Goal: Task Accomplishment & Management: Complete application form

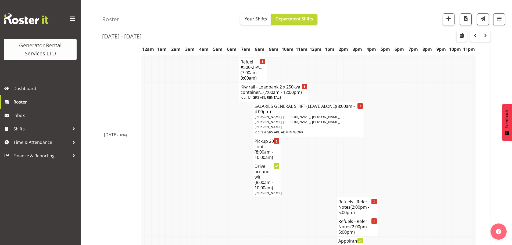
scroll to position [638, 0]
click at [451, 21] on span "button" at bounding box center [448, 18] width 7 height 7
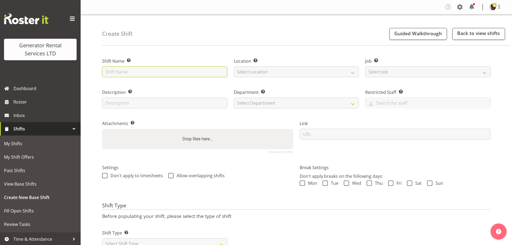
click at [142, 70] on input "text" at bounding box center [164, 71] width 125 height 11
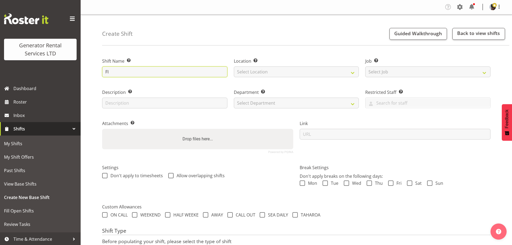
type input "F"
type input "G"
type input "Finish ,clean, pre hire solar panel 20kva for longterm hire"
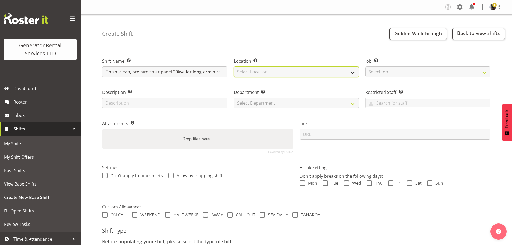
click at [279, 71] on select "Select Location [GEOGRAPHIC_DATA] [GEOGRAPHIC_DATA]" at bounding box center [296, 71] width 125 height 11
select select "28"
click at [234, 66] on select "Select Location [GEOGRAPHIC_DATA] [GEOGRAPHIC_DATA]" at bounding box center [296, 71] width 125 height 11
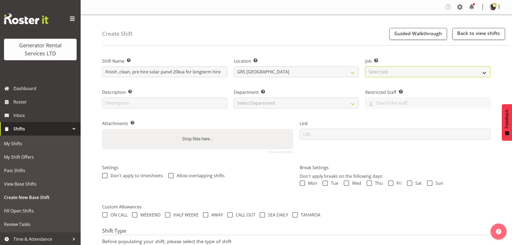
drag, startPoint x: 382, startPoint y: 70, endPoint x: 384, endPoint y: 74, distance: 5.0
click at [382, 70] on select "Select Job Create new job 1.1 GRS AKL RENTALS 1.1 GRS AKL RENTALS AC 1.1 GRS AK…" at bounding box center [427, 71] width 125 height 11
select select "9"
click at [365, 66] on select "Select Job Create new job 1.1 GRS AKL RENTALS 1.1 GRS AKL RENTALS AC 1.1 GRS AK…" at bounding box center [427, 71] width 125 height 11
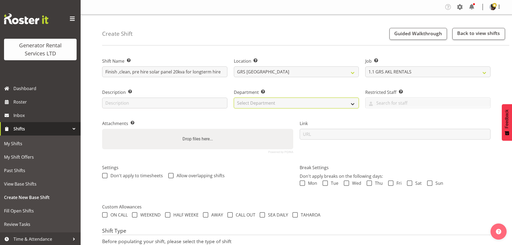
drag, startPoint x: 318, startPoint y: 105, endPoint x: 312, endPoint y: 108, distance: 6.9
click at [318, 105] on select "Select Department GRS HIRE AKL GRS HIRE TGA GRS HIRE HST GRS TAHAROA GRS SALES …" at bounding box center [296, 103] width 125 height 11
select select "20"
click at [234, 98] on select "Select Department GRS HIRE AKL GRS HIRE TGA GRS HIRE HST GRS TAHAROA GRS SALES …" at bounding box center [296, 103] width 125 height 11
click at [302, 87] on div "Department Set the department that the shift relates to. GRS HIRE AKL GRS HIRE …" at bounding box center [297, 96] width 132 height 31
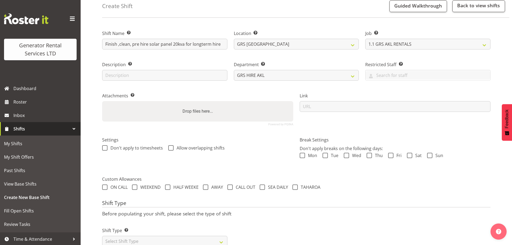
scroll to position [46, 0]
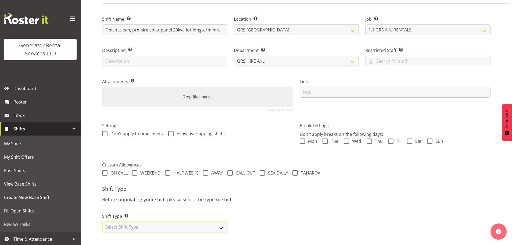
click at [193, 221] on select "Select Shift Type One Off Shift Recurring Shift Rotating Shift" at bounding box center [164, 226] width 125 height 11
select select "one_off"
click at [102, 221] on select "Select Shift Type One Off Shift Recurring Shift Rotating Shift" at bounding box center [164, 226] width 125 height 11
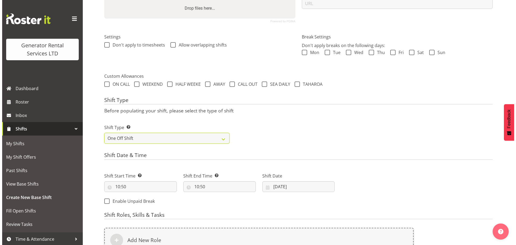
scroll to position [207, 0]
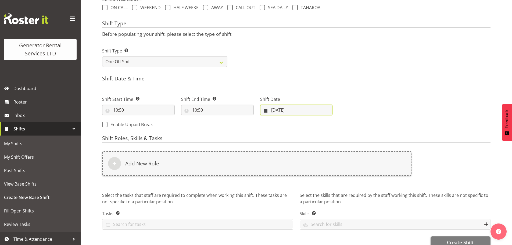
click at [279, 106] on input "[DATE]" at bounding box center [296, 110] width 73 height 11
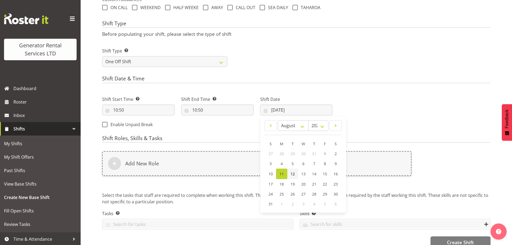
click at [291, 175] on span "12" at bounding box center [292, 173] width 4 height 5
type input "[DATE]"
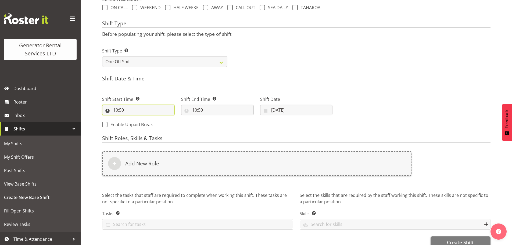
click at [107, 111] on input "10:50" at bounding box center [138, 110] width 73 height 11
click at [114, 110] on input "10:50" at bounding box center [138, 110] width 73 height 11
click at [116, 110] on input "10:50" at bounding box center [138, 110] width 73 height 11
click at [140, 124] on select "00 01 02 03 04 05 06 07 08 09 10 11 12 13 14 15 16 17 18 19 20 21 22 23" at bounding box center [139, 123] width 12 height 11
select select "7"
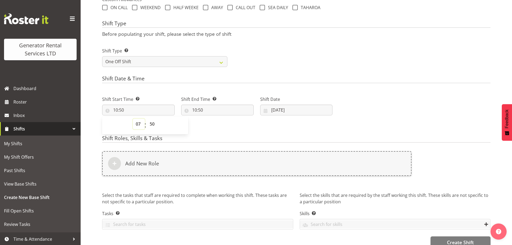
click at [133, 118] on select "00 01 02 03 04 05 06 07 08 09 10 11 12 13 14 15 16 17 18 19 20 21 22 23" at bounding box center [139, 123] width 12 height 11
type input "07:50"
drag, startPoint x: 152, startPoint y: 125, endPoint x: 152, endPoint y: 120, distance: 5.9
click at [152, 125] on select "00 01 02 03 04 05 06 07 08 09 10 11 12 13 14 15 16 17 18 19 20 21 22 23 24 25 2…" at bounding box center [153, 123] width 12 height 11
select select "0"
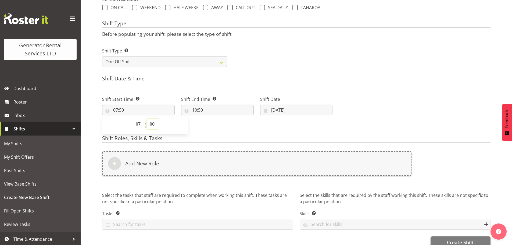
click at [147, 118] on select "00 01 02 03 04 05 06 07 08 09 10 11 12 13 14 15 16 17 18 19 20 21 22 23 24 25 2…" at bounding box center [153, 123] width 12 height 11
type input "07:00"
click at [197, 107] on input "10:50" at bounding box center [217, 110] width 73 height 11
drag, startPoint x: 232, startPoint y: 125, endPoint x: 232, endPoint y: 120, distance: 5.9
click at [232, 125] on select "00 01 02 03 04 05 06 07 08 09 10 11 12 13 14 15 16 17 18 19 20 21 22 23 24 25 2…" at bounding box center [232, 123] width 12 height 11
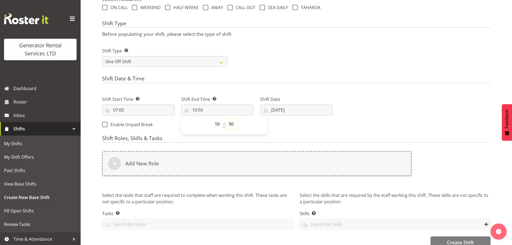
select select "0"
click at [226, 118] on select "00 01 02 03 04 05 06 07 08 09 10 11 12 13 14 15 16 17 18 19 20 21 22 23 24 25 2…" at bounding box center [232, 123] width 12 height 11
type input "10:00"
click at [217, 125] on select "00 01 02 03 04 05 06 07 08 09 10 11 12 13 14 15 16 17 18 19 20 21 22 23" at bounding box center [218, 123] width 12 height 11
select select "12"
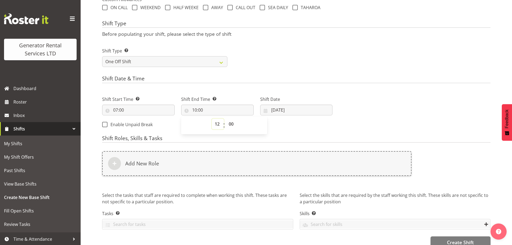
click at [212, 118] on select "00 01 02 03 04 05 06 07 08 09 10 11 12 13 14 15 16 17 18 19 20 21 22 23" at bounding box center [218, 123] width 12 height 11
type input "12:00"
click at [251, 85] on div "Shift Date & Time Shift Start Time Set the time of the day you wish this shift …" at bounding box center [296, 104] width 388 height 56
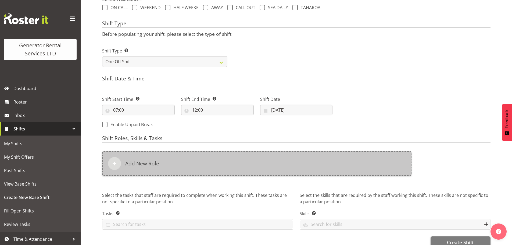
click at [210, 167] on div "Add New Role" at bounding box center [256, 163] width 309 height 25
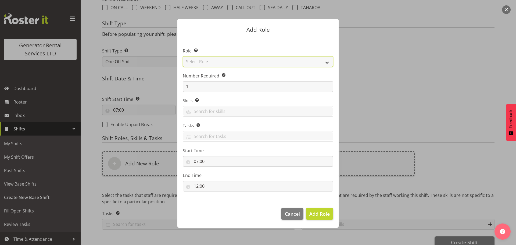
click at [220, 62] on select "Select Role Account Manager Electrician Engineering GM HSEQ manager MECH Mechan…" at bounding box center [258, 61] width 150 height 11
select select "21"
click at [183, 56] on select "Select Role Account Manager Electrician Engineering GM HSEQ manager MECH Mechan…" at bounding box center [258, 61] width 150 height 11
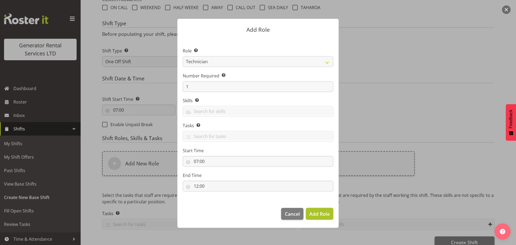
click at [315, 214] on span "Add Role" at bounding box center [319, 213] width 20 height 6
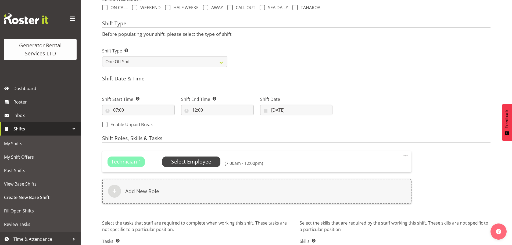
click at [194, 163] on span "Select Employee" at bounding box center [191, 162] width 40 height 8
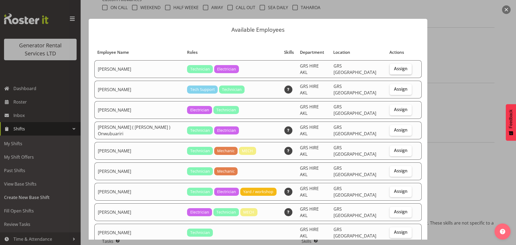
click at [394, 66] on span "Assign" at bounding box center [400, 68] width 13 height 5
click at [393, 67] on input "Assign" at bounding box center [391, 68] width 3 height 3
checkbox input "true"
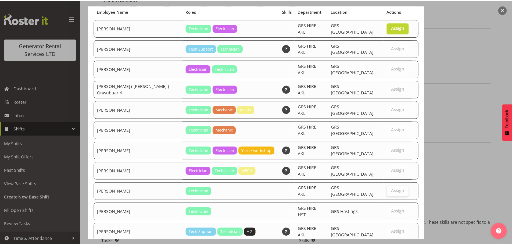
scroll to position [53, 0]
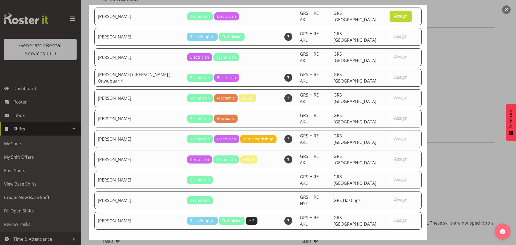
click at [382, 245] on span "Set [PERSON_NAME] as default for this position" at bounding box center [364, 249] width 109 height 6
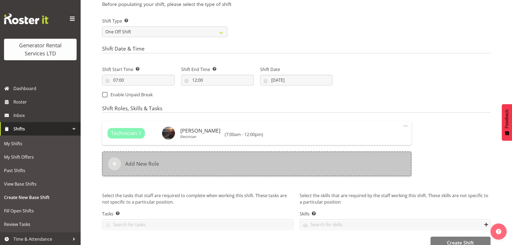
scroll to position [249, 0]
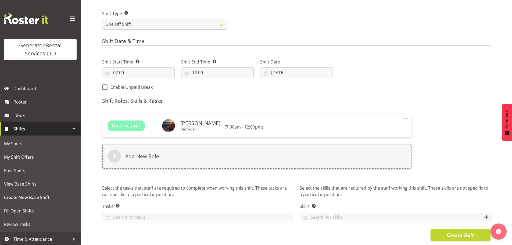
click at [473, 233] on span "Create Shift" at bounding box center [460, 234] width 27 height 7
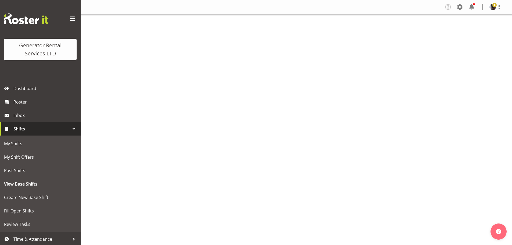
click at [323, 53] on div "Tasks Jobs Employees Profile Log Out" at bounding box center [296, 122] width 431 height 245
click at [55, 98] on link "Roster" at bounding box center [40, 101] width 81 height 13
